Goal: Task Accomplishment & Management: Manage account settings

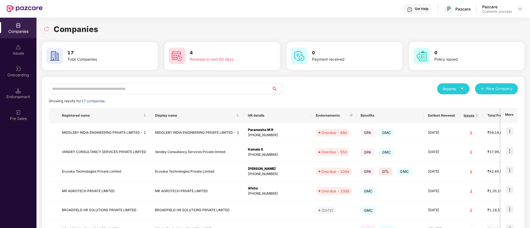
click at [104, 90] on input "text" at bounding box center [160, 88] width 223 height 11
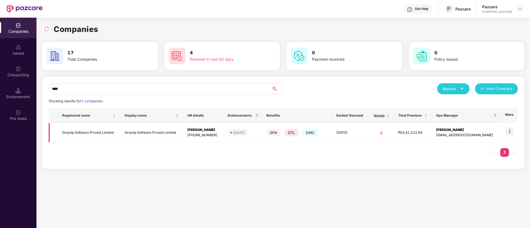
type input "****"
click at [511, 130] on img at bounding box center [509, 132] width 8 height 8
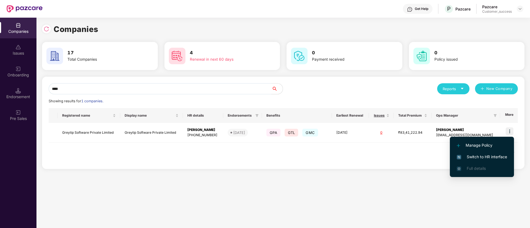
click at [481, 158] on span "Switch to HR interface" at bounding box center [481, 157] width 50 height 6
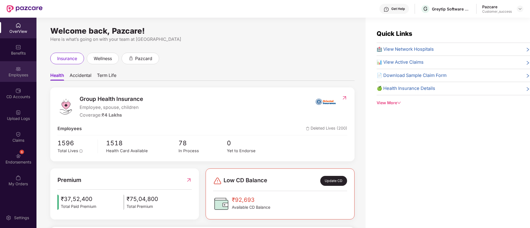
click at [18, 75] on div "Employees" at bounding box center [18, 75] width 36 height 6
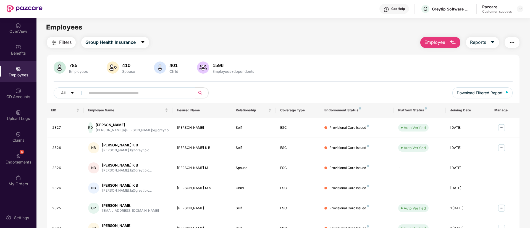
click at [93, 92] on input "text" at bounding box center [137, 93] width 99 height 8
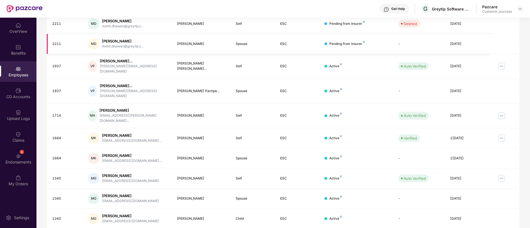
scroll to position [111, 0]
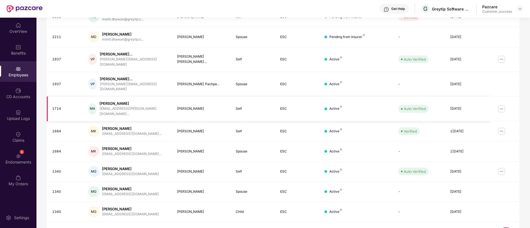
type input "*****"
click at [502, 105] on img at bounding box center [501, 109] width 9 height 9
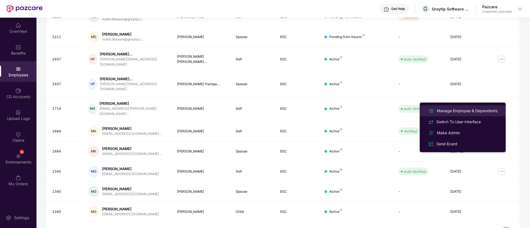
click at [490, 110] on div "Manage Employee & Dependents" at bounding box center [466, 111] width 63 height 6
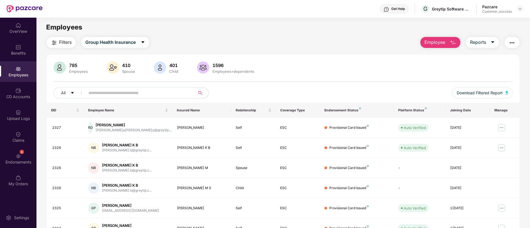
click at [186, 94] on input "text" at bounding box center [137, 93] width 99 height 8
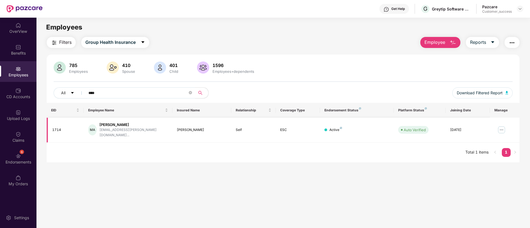
type input "****"
click at [501, 127] on img at bounding box center [501, 130] width 9 height 9
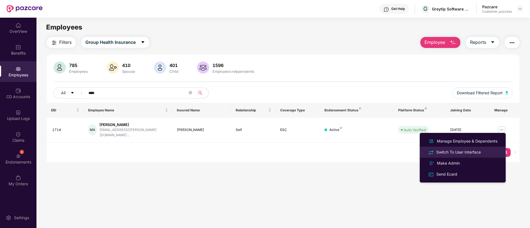
click at [488, 150] on div "Switch To User Interface" at bounding box center [463, 152] width 72 height 6
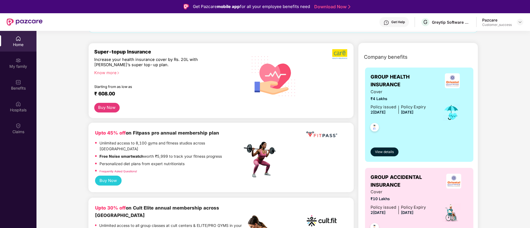
scroll to position [58, 0]
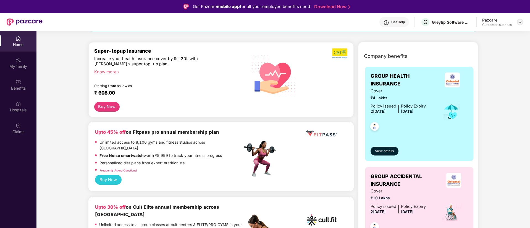
click at [521, 24] on div at bounding box center [519, 22] width 7 height 7
click at [501, 36] on div "Switch to partner view" at bounding box center [494, 35] width 72 height 11
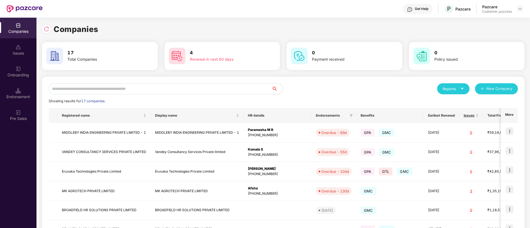
click at [239, 91] on input "text" at bounding box center [160, 88] width 223 height 11
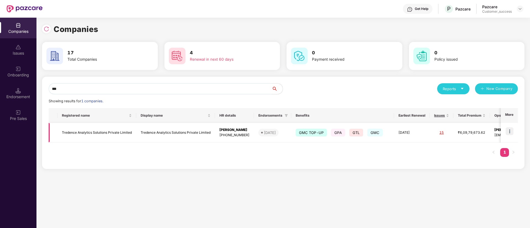
type input "***"
click at [510, 132] on img at bounding box center [509, 132] width 8 height 8
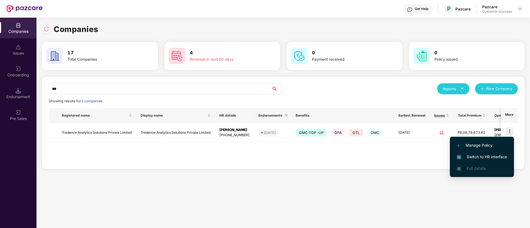
click at [487, 154] on span "Switch to HR interface" at bounding box center [481, 157] width 50 height 6
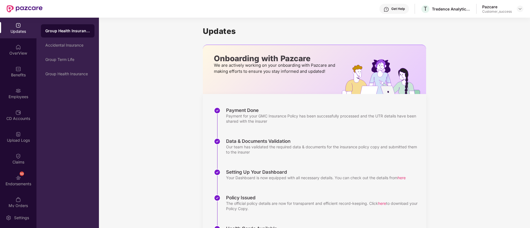
click at [28, 92] on div "Employees" at bounding box center [18, 93] width 36 height 21
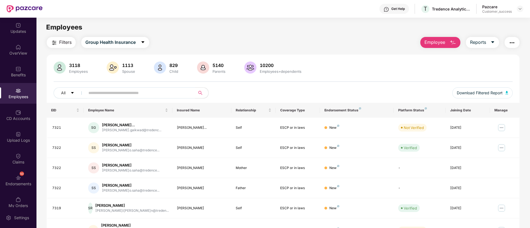
click at [104, 94] on input "text" at bounding box center [137, 93] width 99 height 8
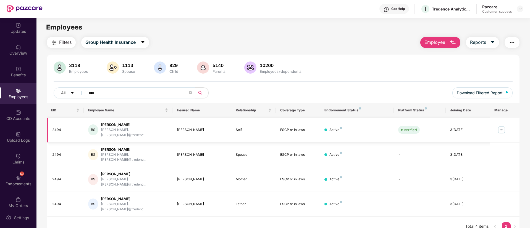
type input "****"
click at [503, 129] on img at bounding box center [501, 130] width 9 height 9
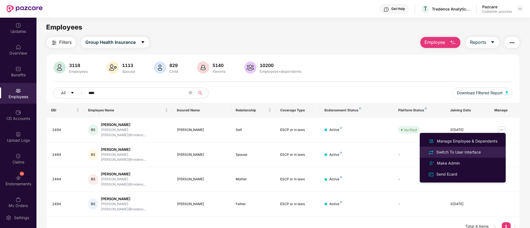
click at [481, 153] on div "Switch To User Interface" at bounding box center [458, 152] width 47 height 6
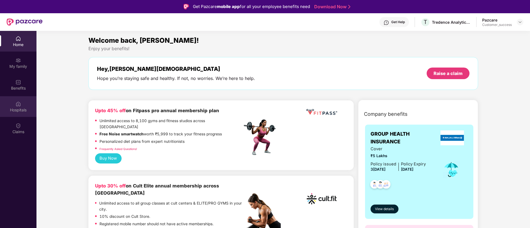
click at [18, 106] on img at bounding box center [18, 104] width 6 height 6
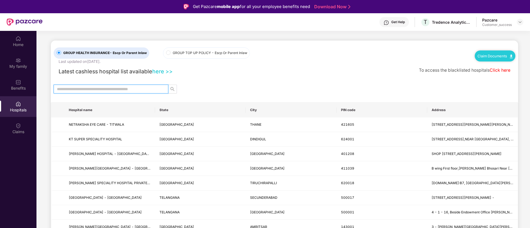
click at [113, 91] on input "text" at bounding box center [109, 89] width 104 height 6
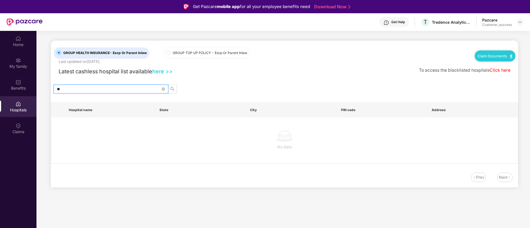
type input "*"
type input "******"
click at [160, 73] on link "here >>" at bounding box center [162, 71] width 20 height 7
click at [520, 21] on img at bounding box center [519, 22] width 4 height 4
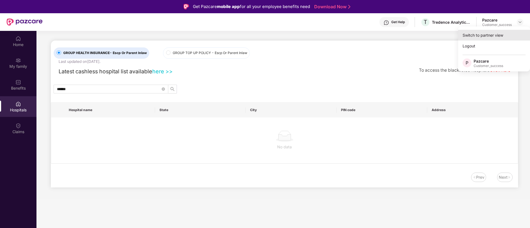
click at [490, 30] on div "Switch to partner view" at bounding box center [494, 35] width 72 height 11
